Goal: Information Seeking & Learning: Understand process/instructions

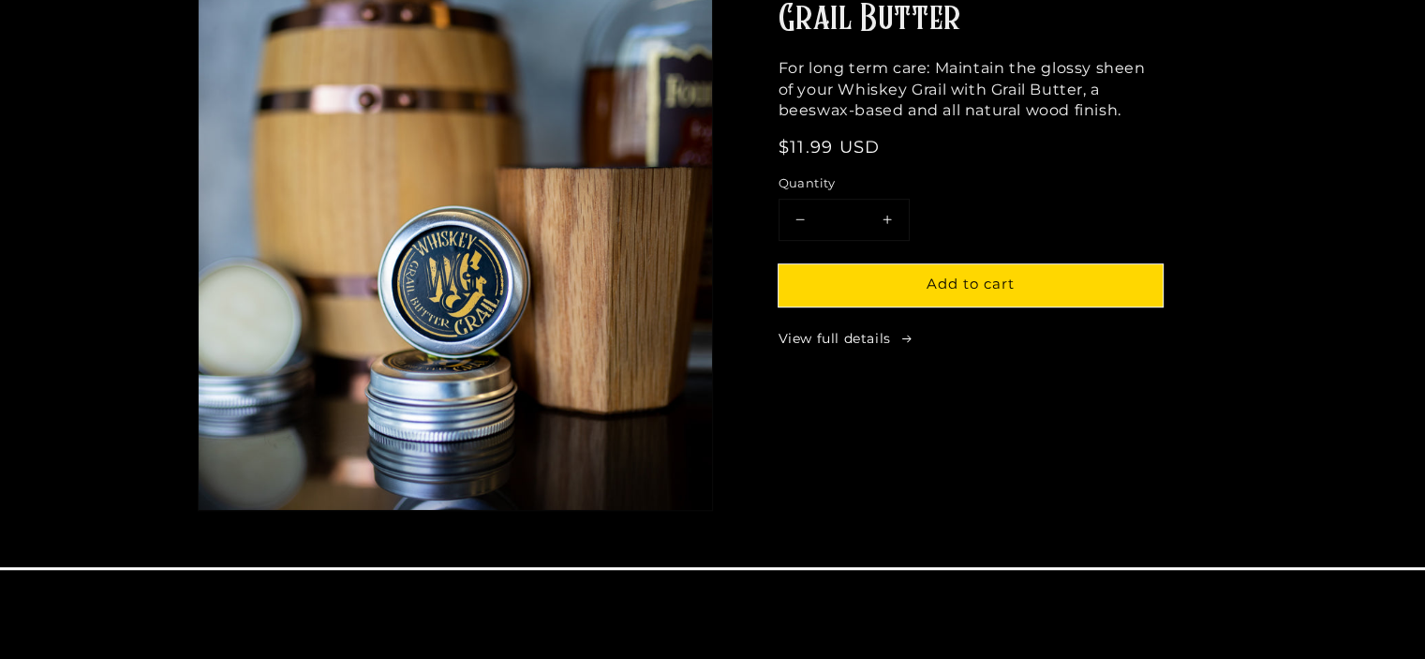
scroll to position [1124, 0]
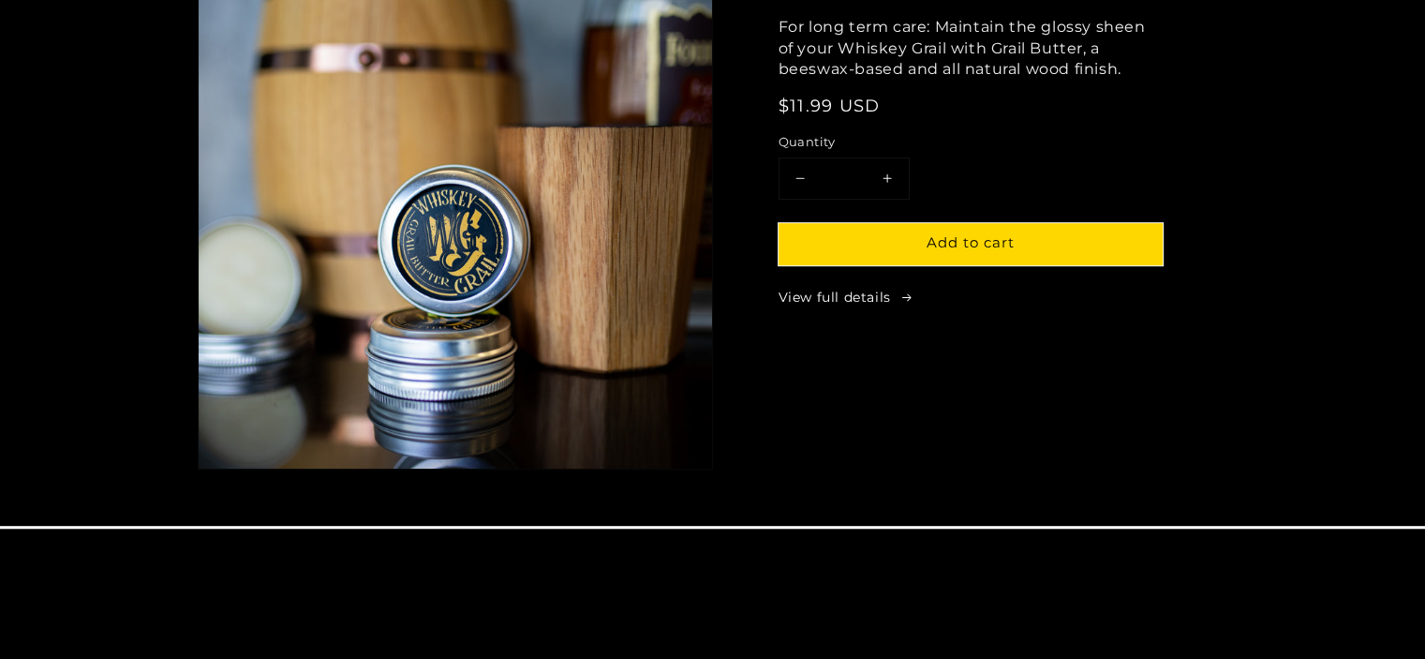
click at [896, 184] on button "Increase quantity for Grail Butter" at bounding box center [887, 178] width 42 height 40
click at [802, 186] on button "Decrease quantity for Grail Butter" at bounding box center [800, 178] width 42 height 40
type input "*"
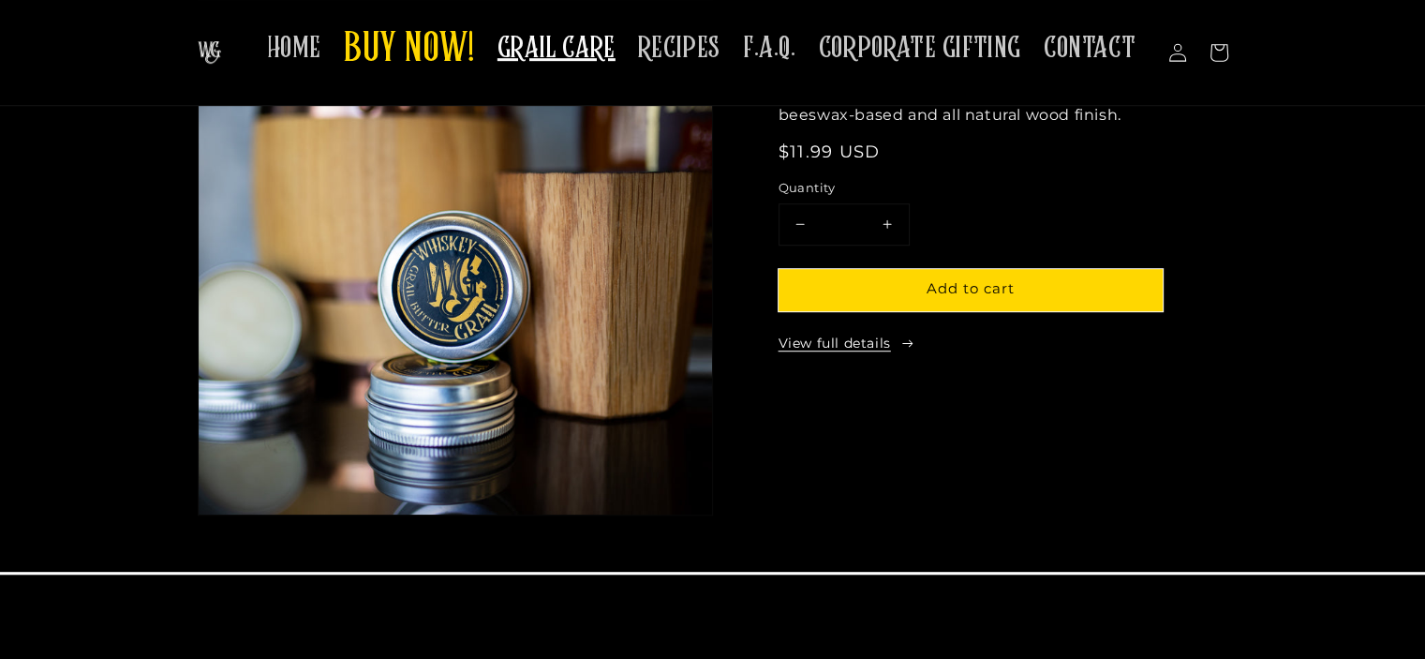
scroll to position [937, 0]
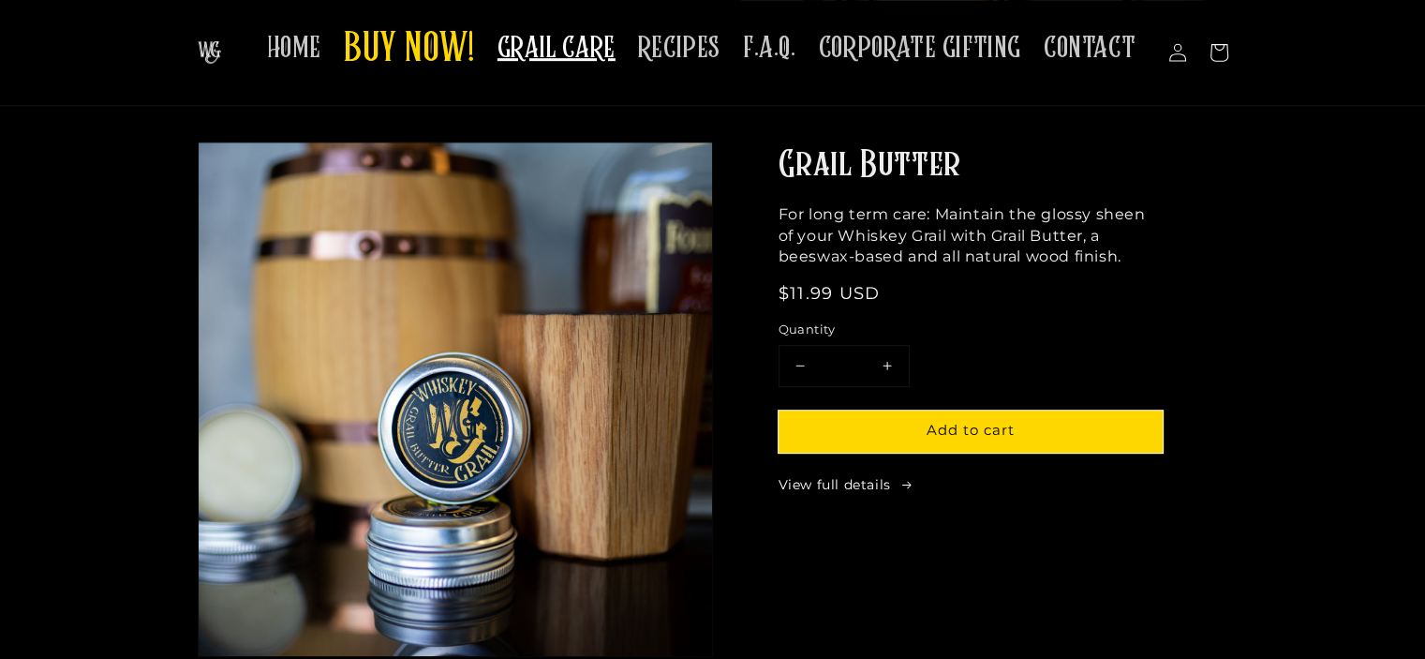
click at [1116, 280] on div "Grail Butter For long term care: Maintain the glossy sheen of your Whiskey Grai…" at bounding box center [970, 317] width 384 height 352
